Goal: Transaction & Acquisition: Subscribe to service/newsletter

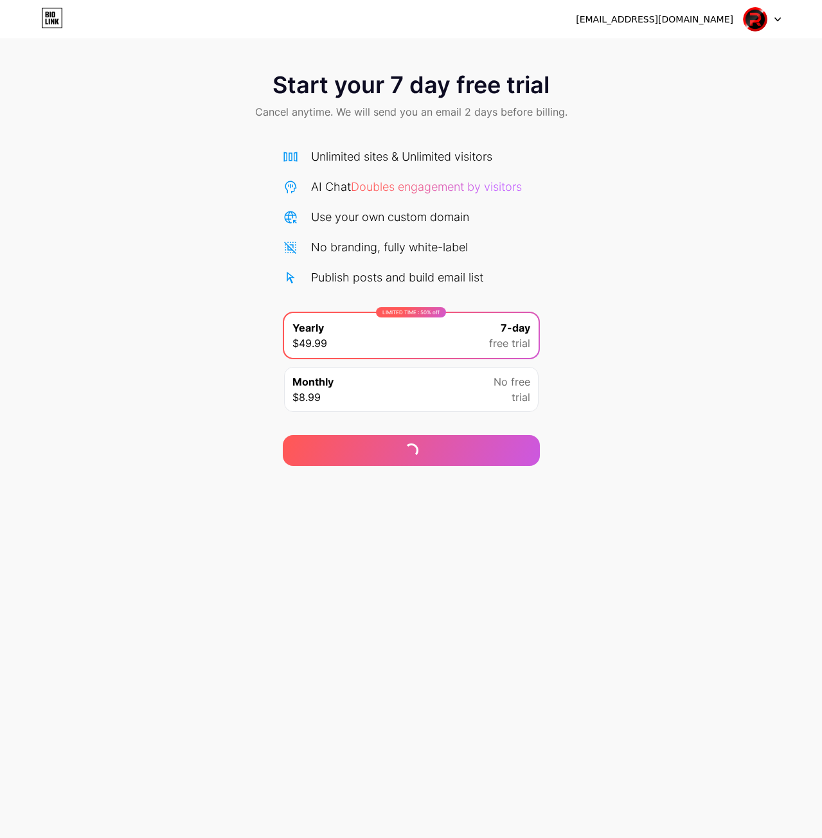
drag, startPoint x: 504, startPoint y: 552, endPoint x: 504, endPoint y: 544, distance: 7.7
click at [504, 547] on div "[EMAIL_ADDRESS][DOMAIN_NAME] Logout Link Copied Start your 7 day free trial Can…" at bounding box center [411, 419] width 822 height 838
click at [759, 25] on img at bounding box center [755, 19] width 24 height 24
click at [713, 15] on div "[EMAIL_ADDRESS][DOMAIN_NAME]" at bounding box center [654, 19] width 157 height 13
click at [50, 14] on icon at bounding box center [49, 15] width 1 height 6
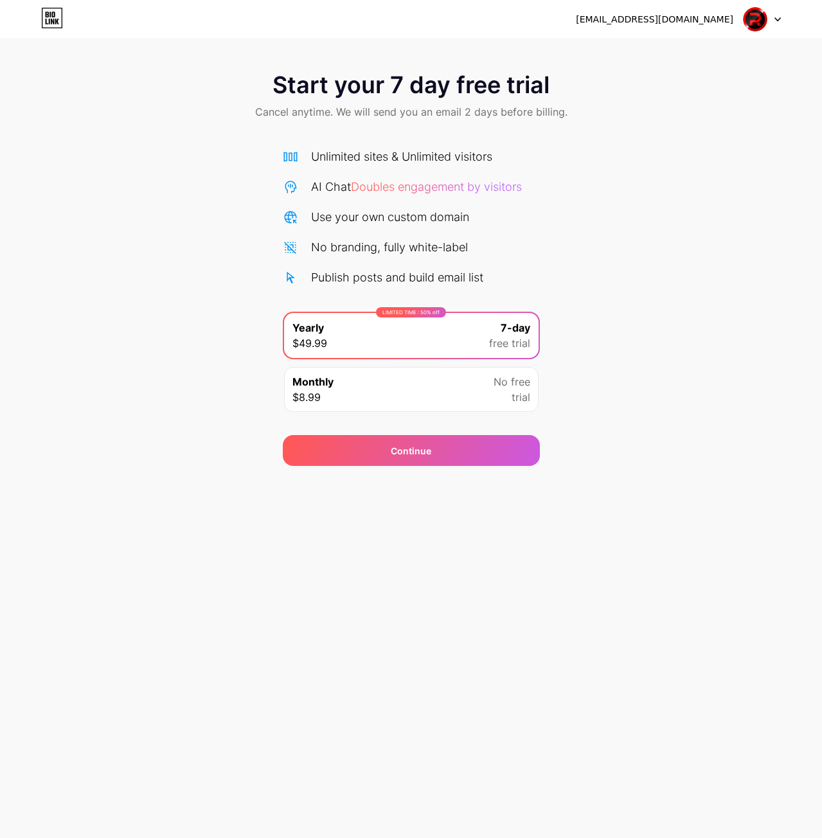
click at [564, 267] on div "Start your 7 day free trial Cancel anytime. We will send you an email 2 days be…" at bounding box center [411, 262] width 822 height 407
click at [385, 462] on div "Continue" at bounding box center [411, 450] width 257 height 31
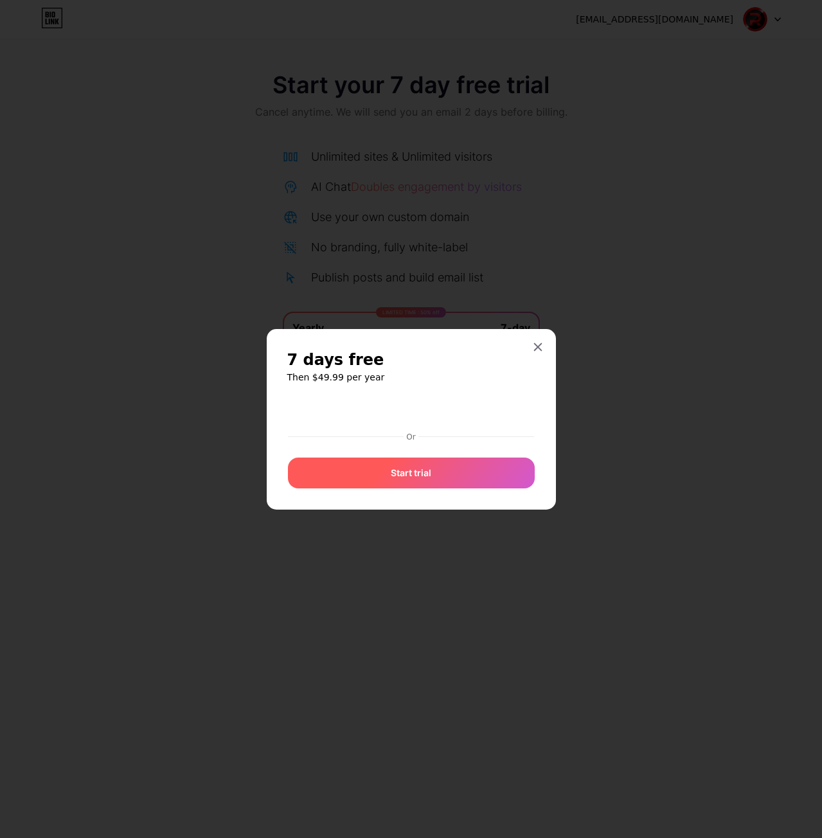
click at [425, 479] on span "Start trial" at bounding box center [411, 472] width 40 height 13
click at [538, 348] on icon at bounding box center [537, 346] width 7 height 7
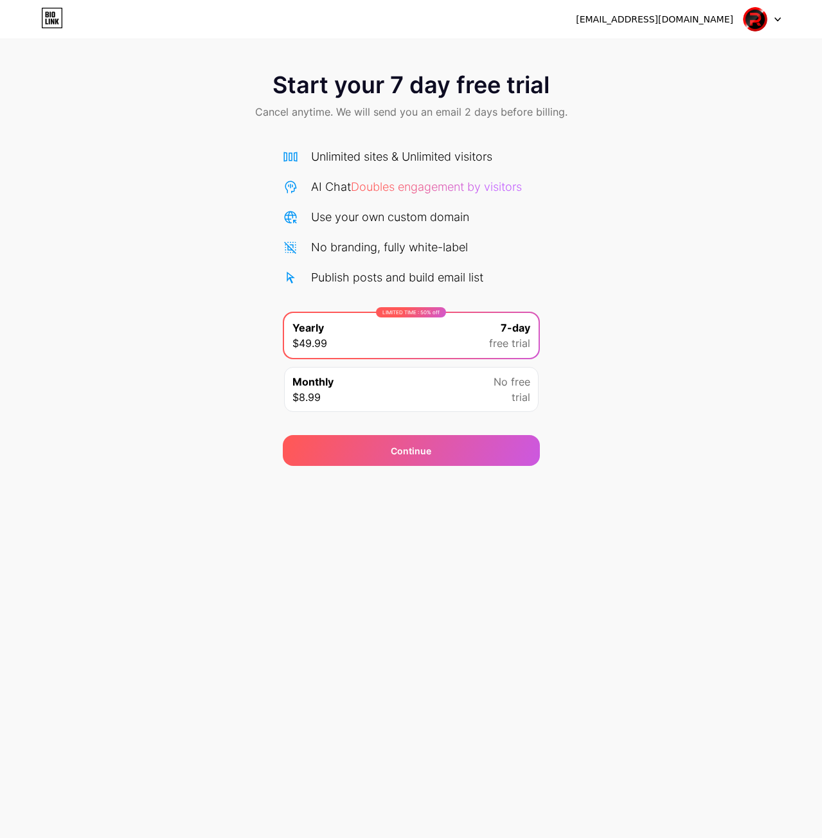
click at [780, 15] on div at bounding box center [761, 19] width 37 height 23
click at [651, 55] on li "Logout" at bounding box center [700, 52] width 159 height 35
